Goal: Entertainment & Leisure: Consume media (video, audio)

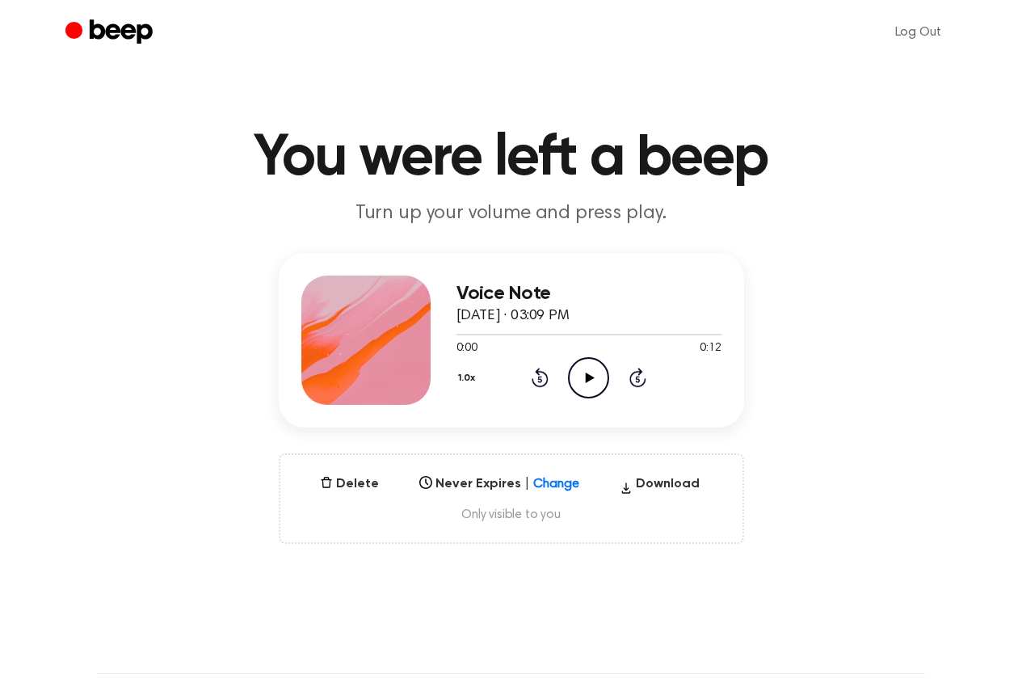
click at [591, 371] on icon "Play Audio" at bounding box center [588, 377] width 41 height 41
click at [598, 372] on icon "Play Audio" at bounding box center [588, 377] width 41 height 41
click at [580, 373] on icon "Play Audio" at bounding box center [588, 377] width 41 height 41
click at [593, 382] on icon "Pause Audio" at bounding box center [588, 377] width 41 height 41
click at [583, 370] on icon "Play Audio" at bounding box center [588, 377] width 41 height 41
